Goal: Task Accomplishment & Management: Manage account settings

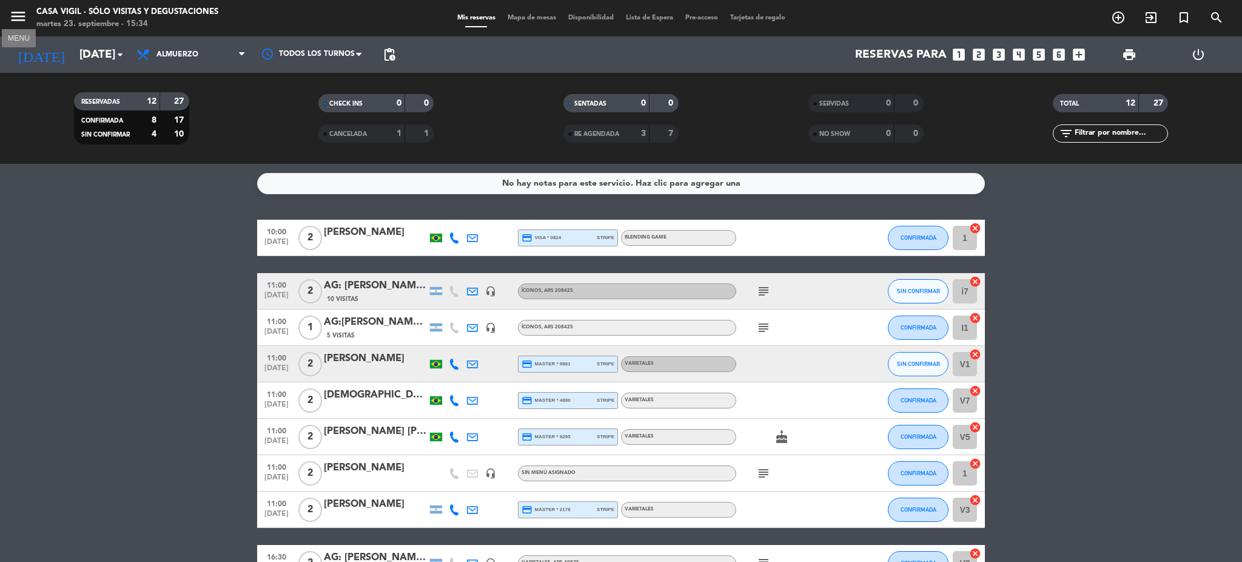
click at [12, 16] on icon "menu" at bounding box center [18, 16] width 18 height 18
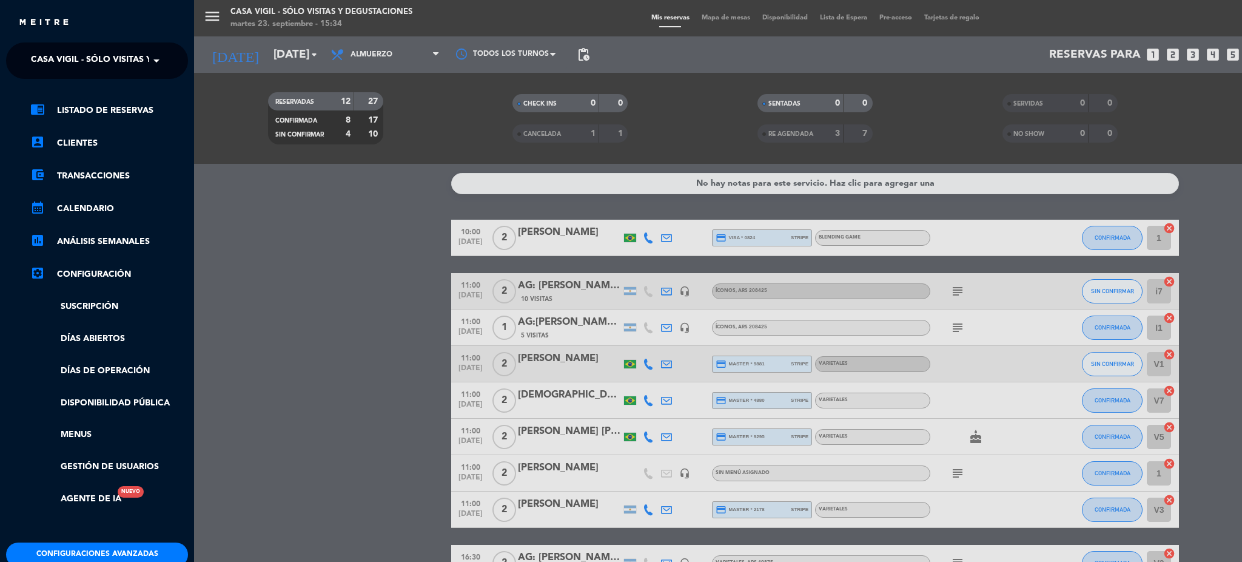
click at [66, 69] on span "Casa Vigil - SÓLO Visitas y Degustaciones" at bounding box center [129, 60] width 196 height 25
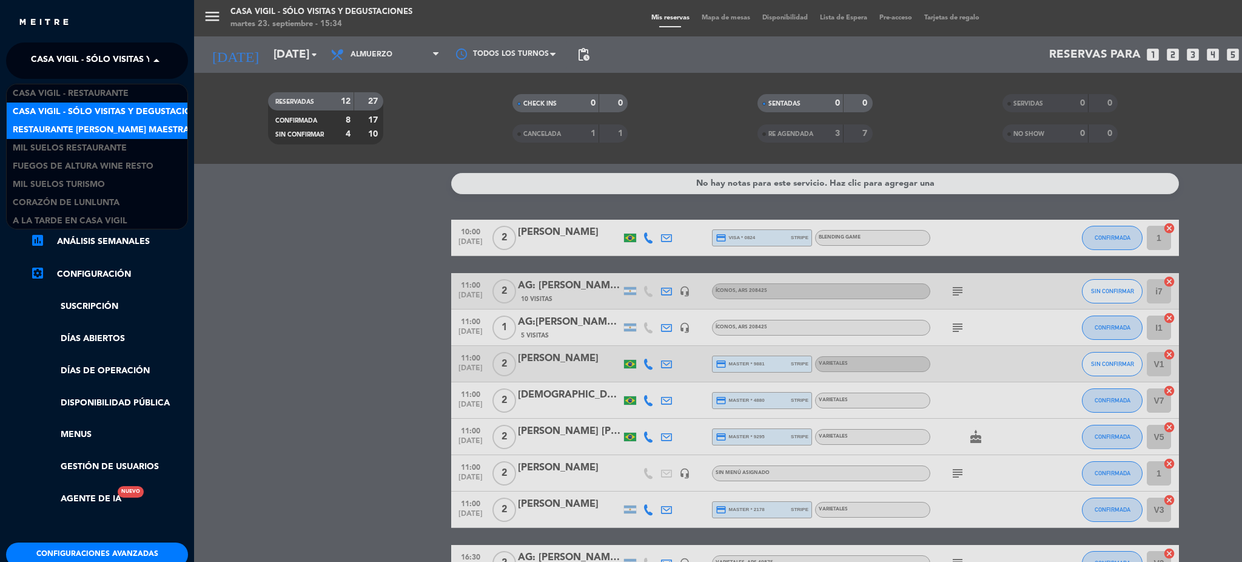
scroll to position [1, 0]
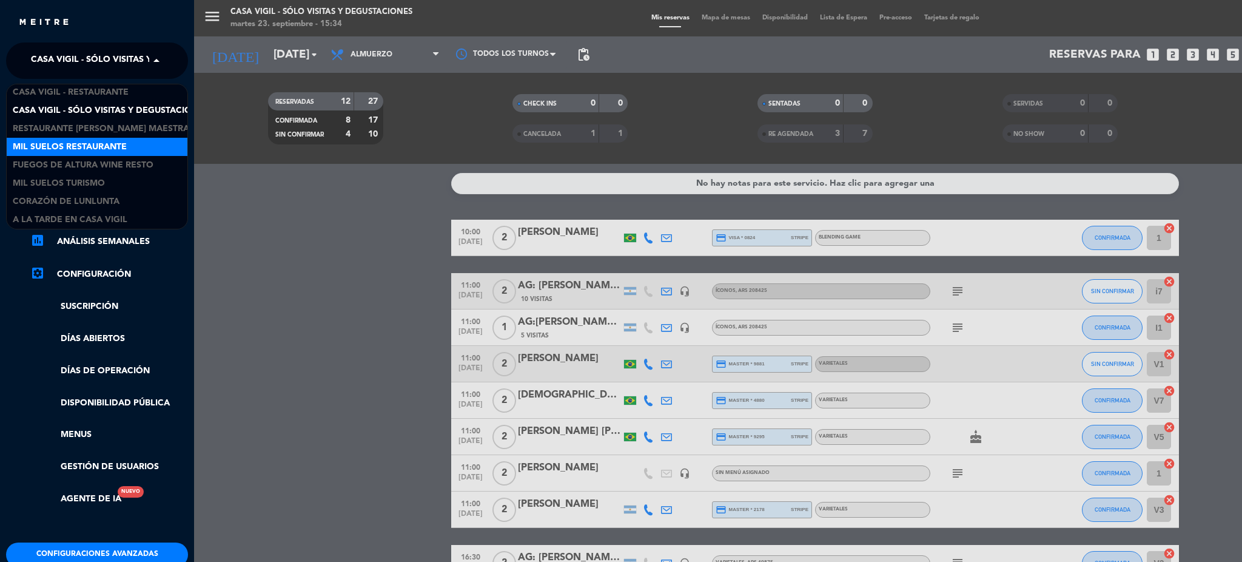
click at [115, 151] on span "Mil Suelos Restaurante" at bounding box center [70, 147] width 114 height 14
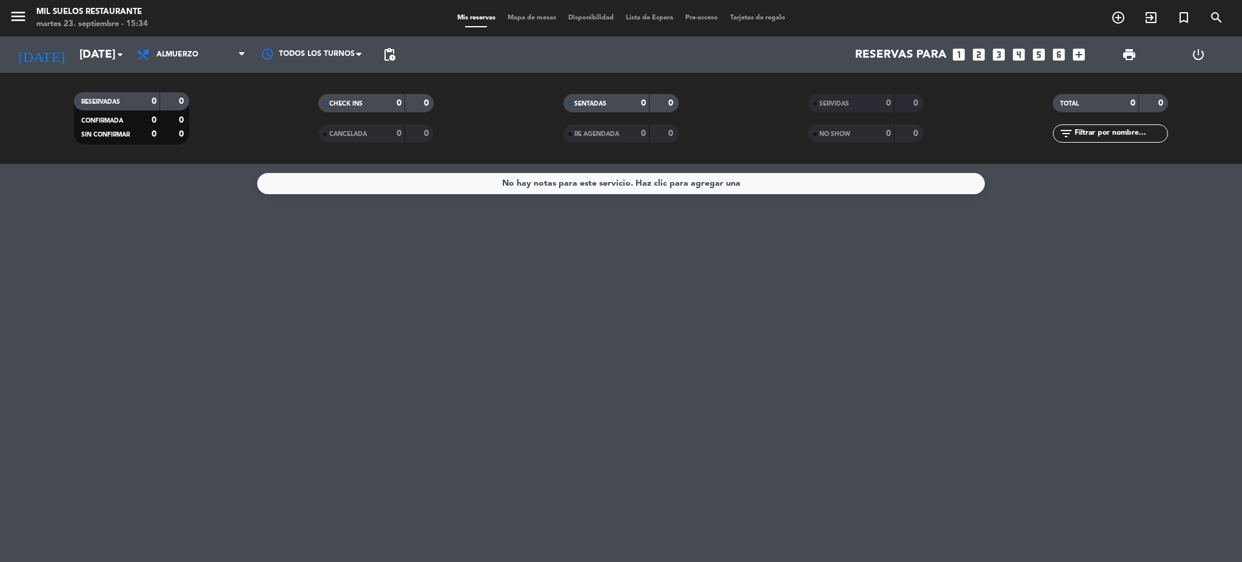
click at [636, 15] on span "Lista de Espera" at bounding box center [649, 18] width 59 height 7
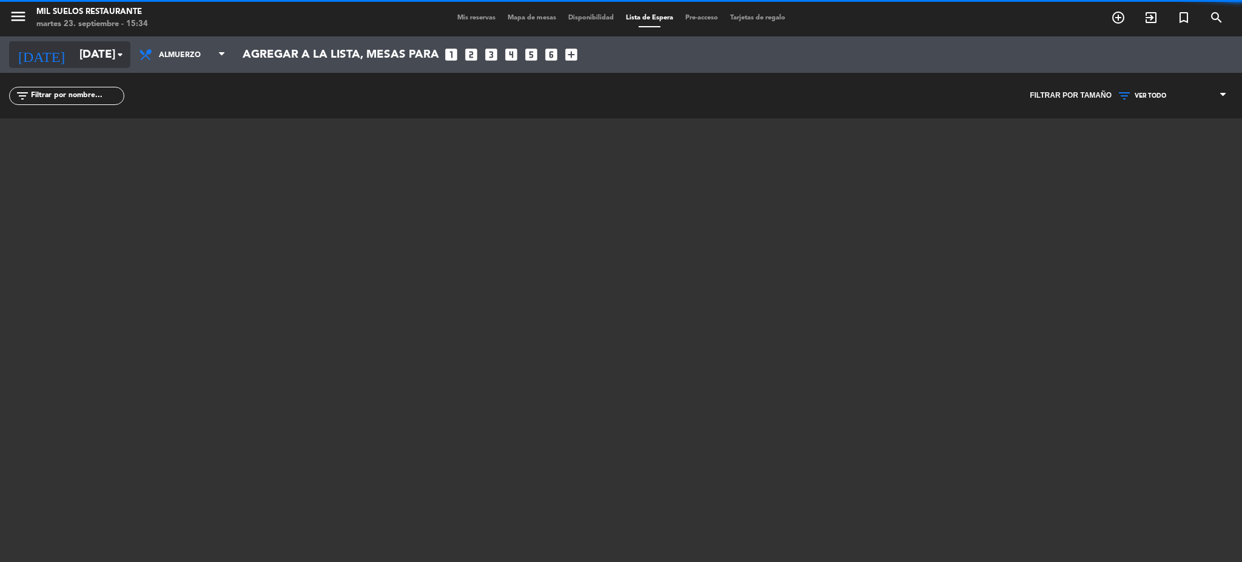
click at [73, 46] on input "[DATE]" at bounding box center [146, 54] width 146 height 25
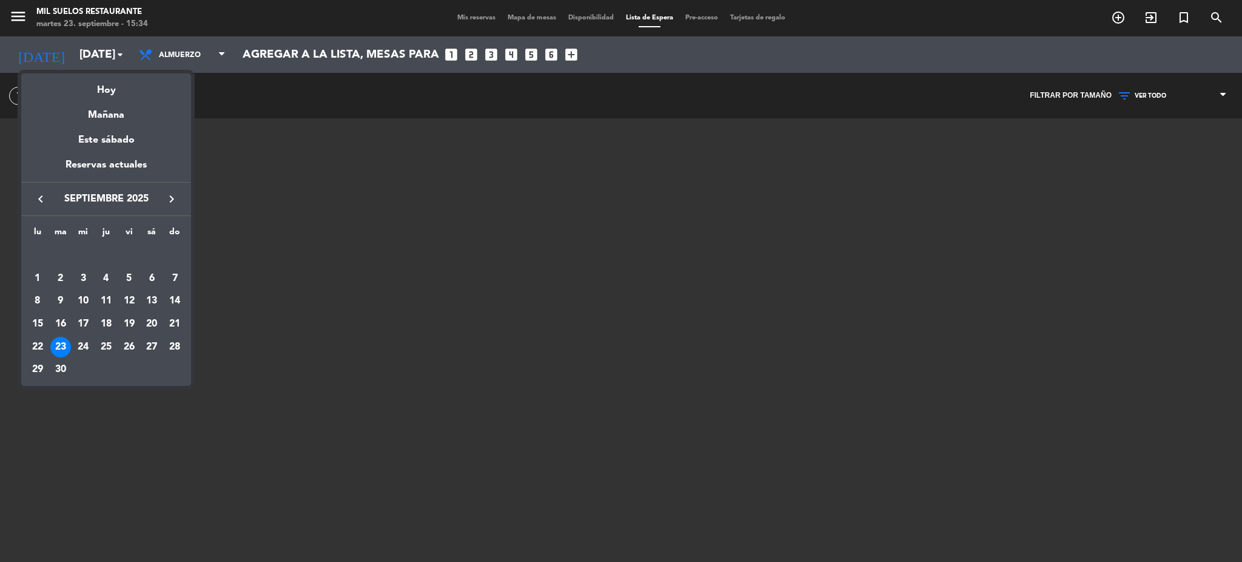
click at [169, 198] on icon "keyboard_arrow_right" at bounding box center [171, 199] width 15 height 15
click at [101, 298] on div "9" at bounding box center [106, 301] width 21 height 21
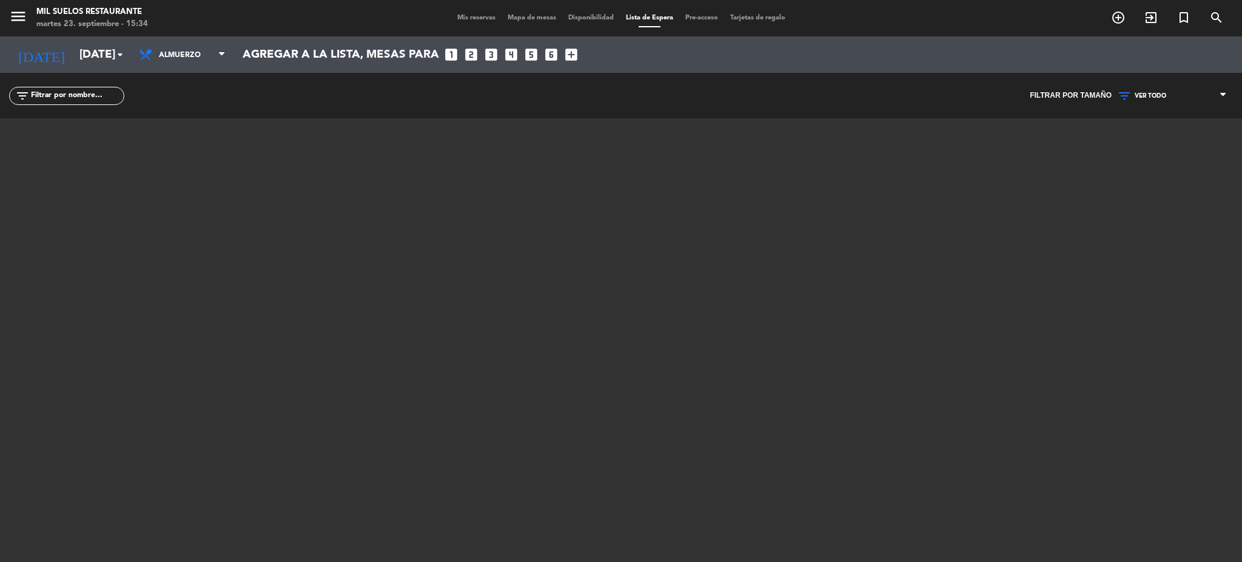
type input "[DEMOGRAPHIC_DATA][DATE]"
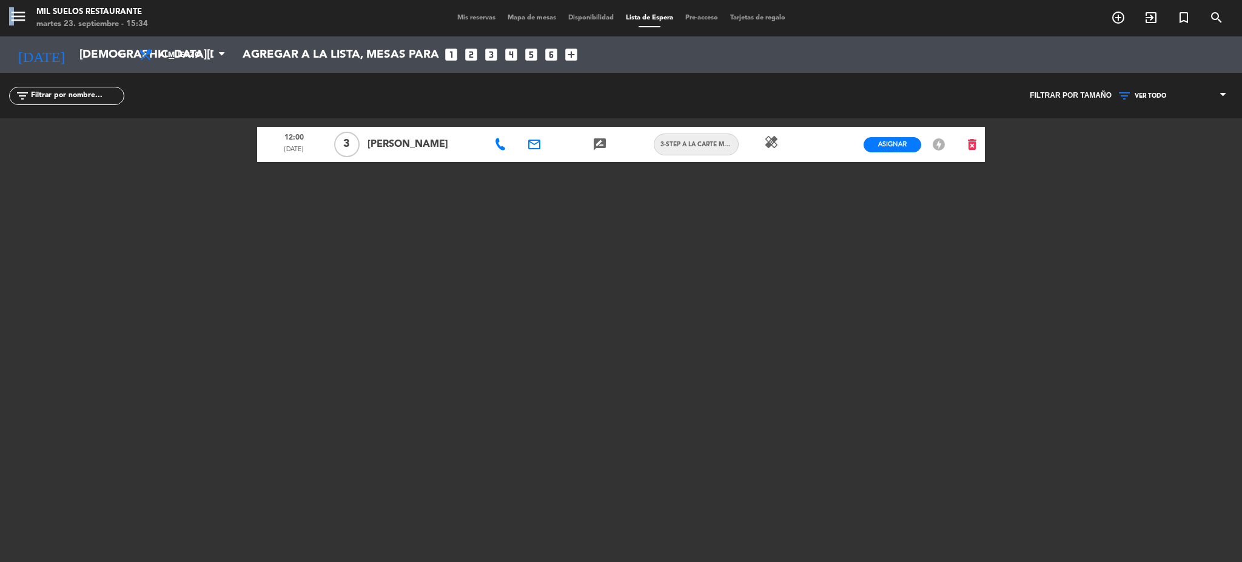
click at [13, 15] on div "menu Mil Suelos Restaurante [DATE] 23. septiembre - 15:34 Mis reservas Mapa de …" at bounding box center [621, 18] width 1242 height 36
click at [16, 15] on icon "menu" at bounding box center [18, 16] width 18 height 18
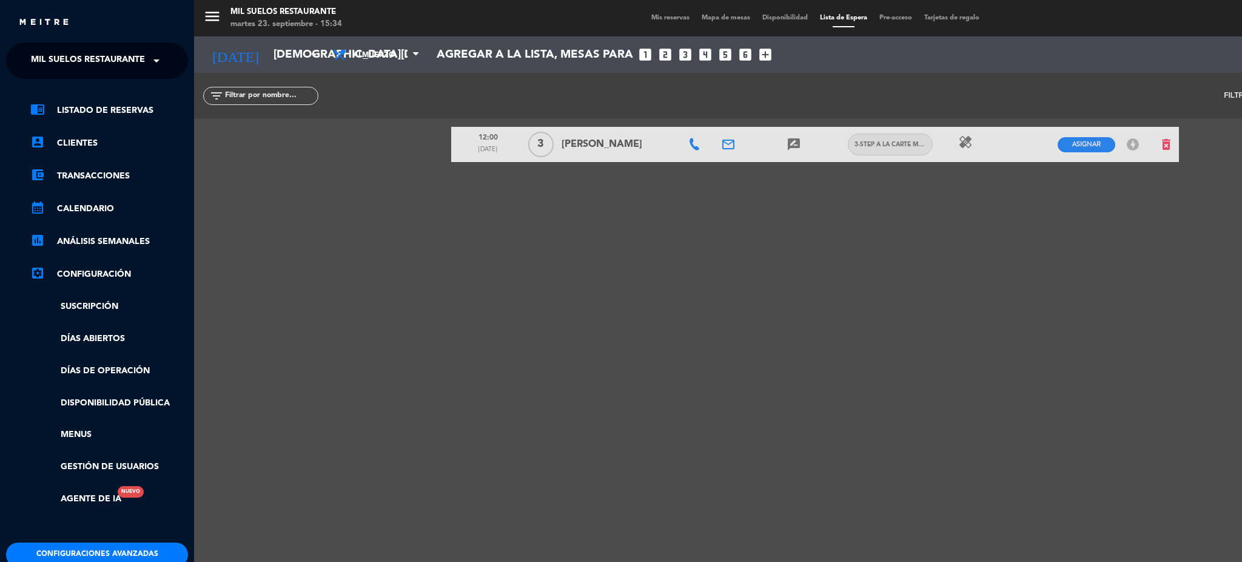
click at [47, 48] on ng-select "× Mil Suelos Restaurante ×" at bounding box center [97, 60] width 182 height 36
click at [64, 69] on span "Mil Suelos Restaurante" at bounding box center [88, 60] width 114 height 25
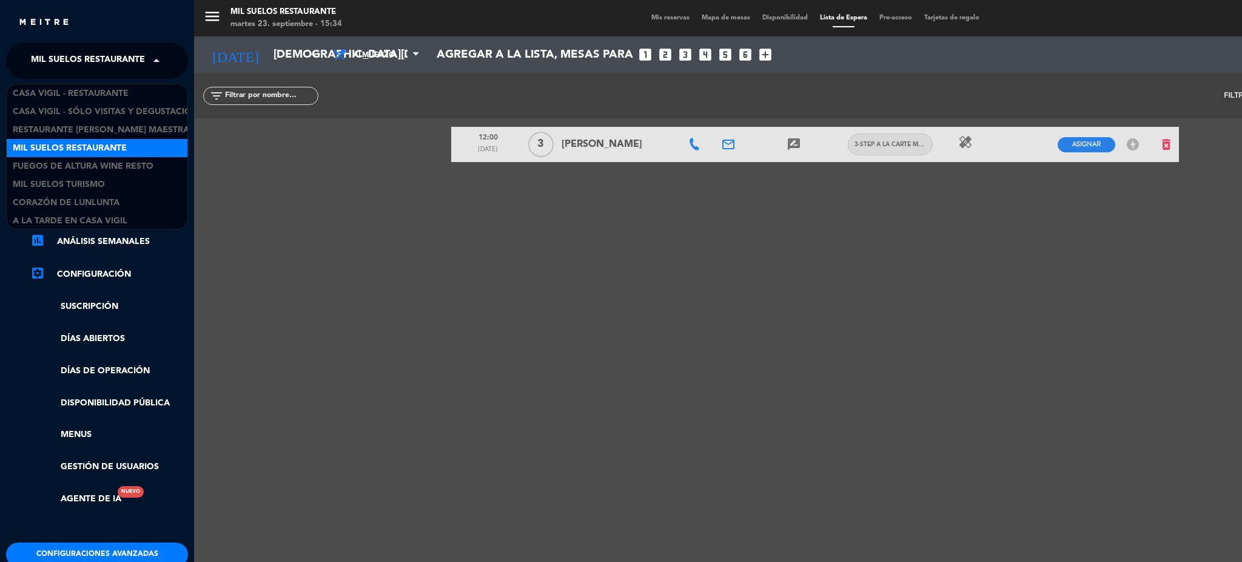
scroll to position [1, 0]
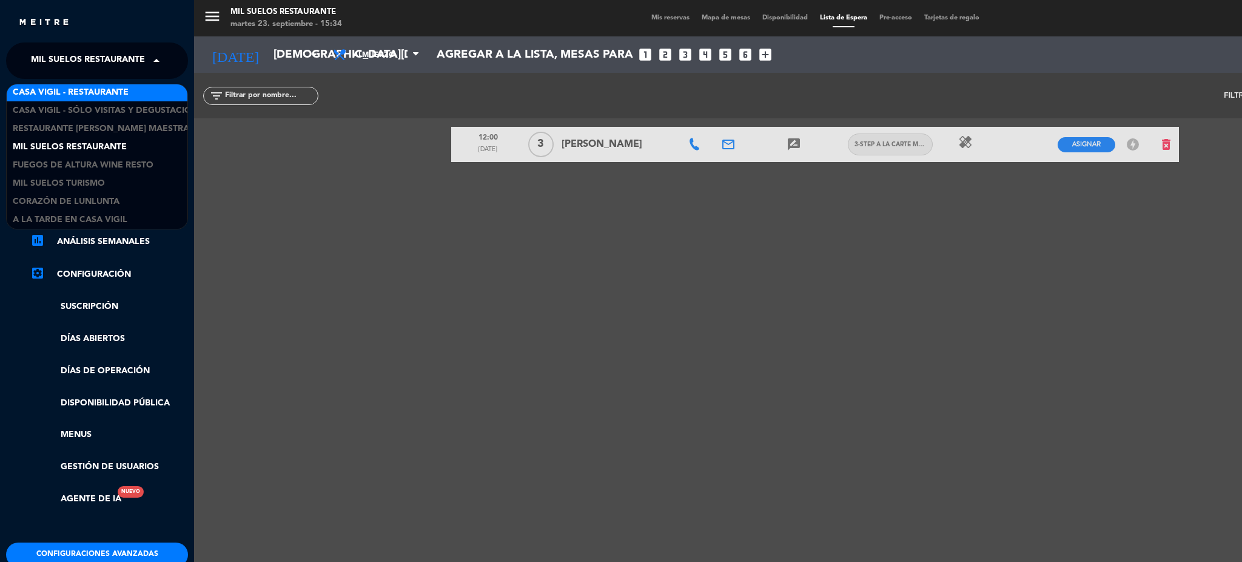
click at [118, 86] on span "Casa Vigil - Restaurante" at bounding box center [71, 93] width 116 height 14
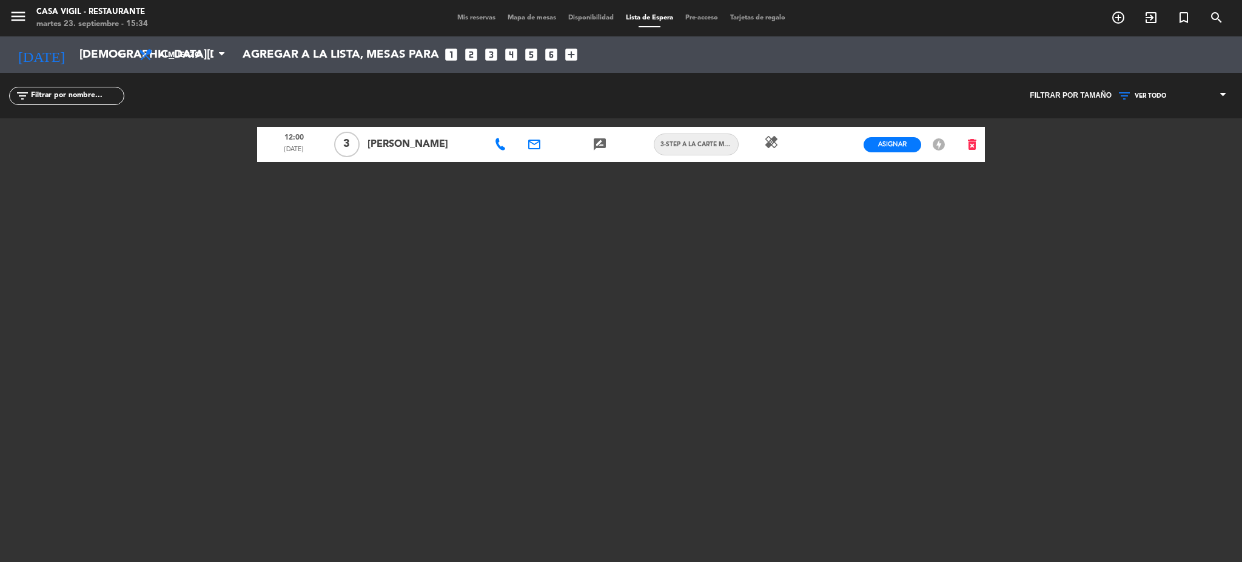
click at [7, 16] on div "menu Casa [PERSON_NAME] - Restaurante [DATE] 23. septiembre - 15:34" at bounding box center [155, 18] width 311 height 29
click at [16, 23] on icon "menu" at bounding box center [18, 16] width 18 height 18
